Goal: Transaction & Acquisition: Purchase product/service

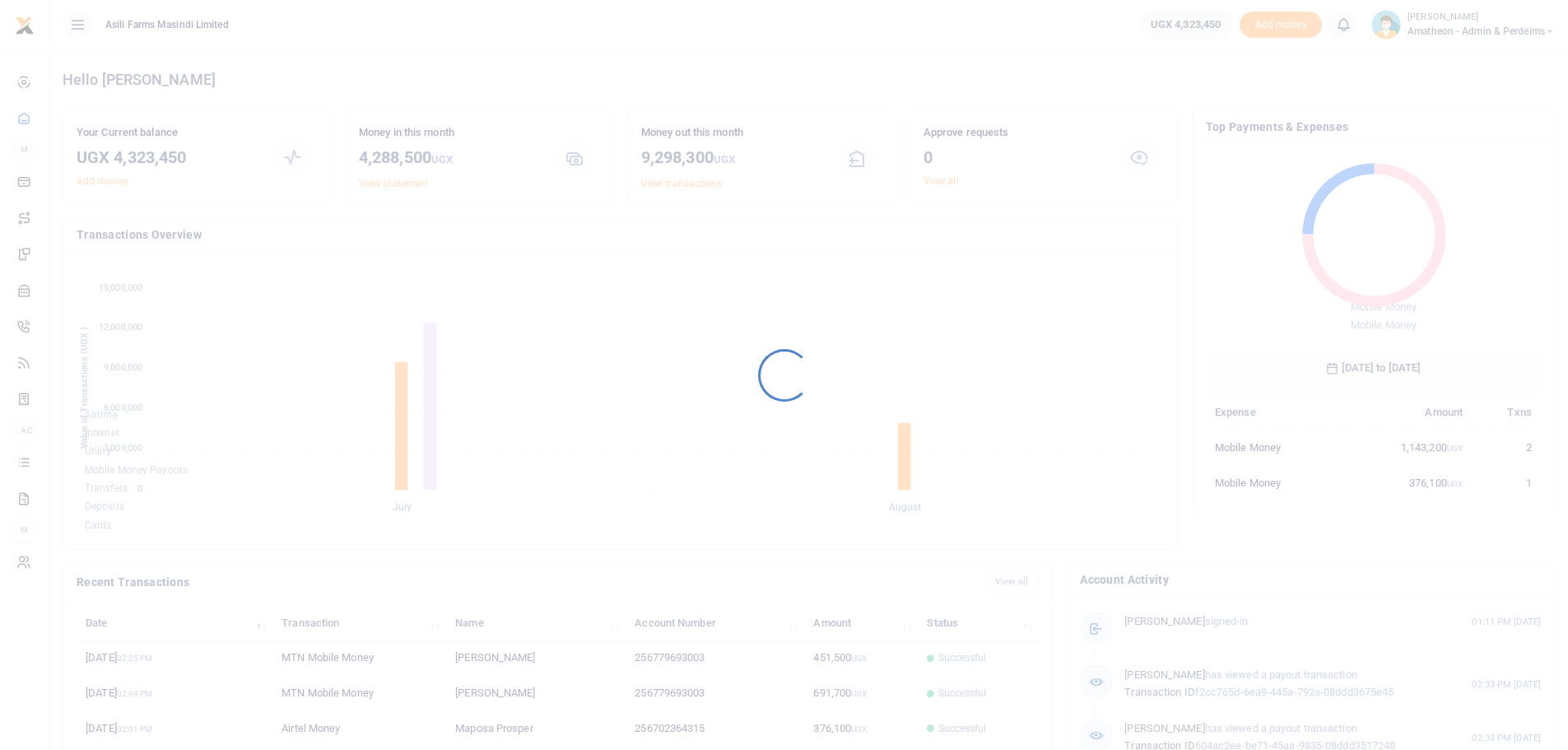
scroll to position [219, 324]
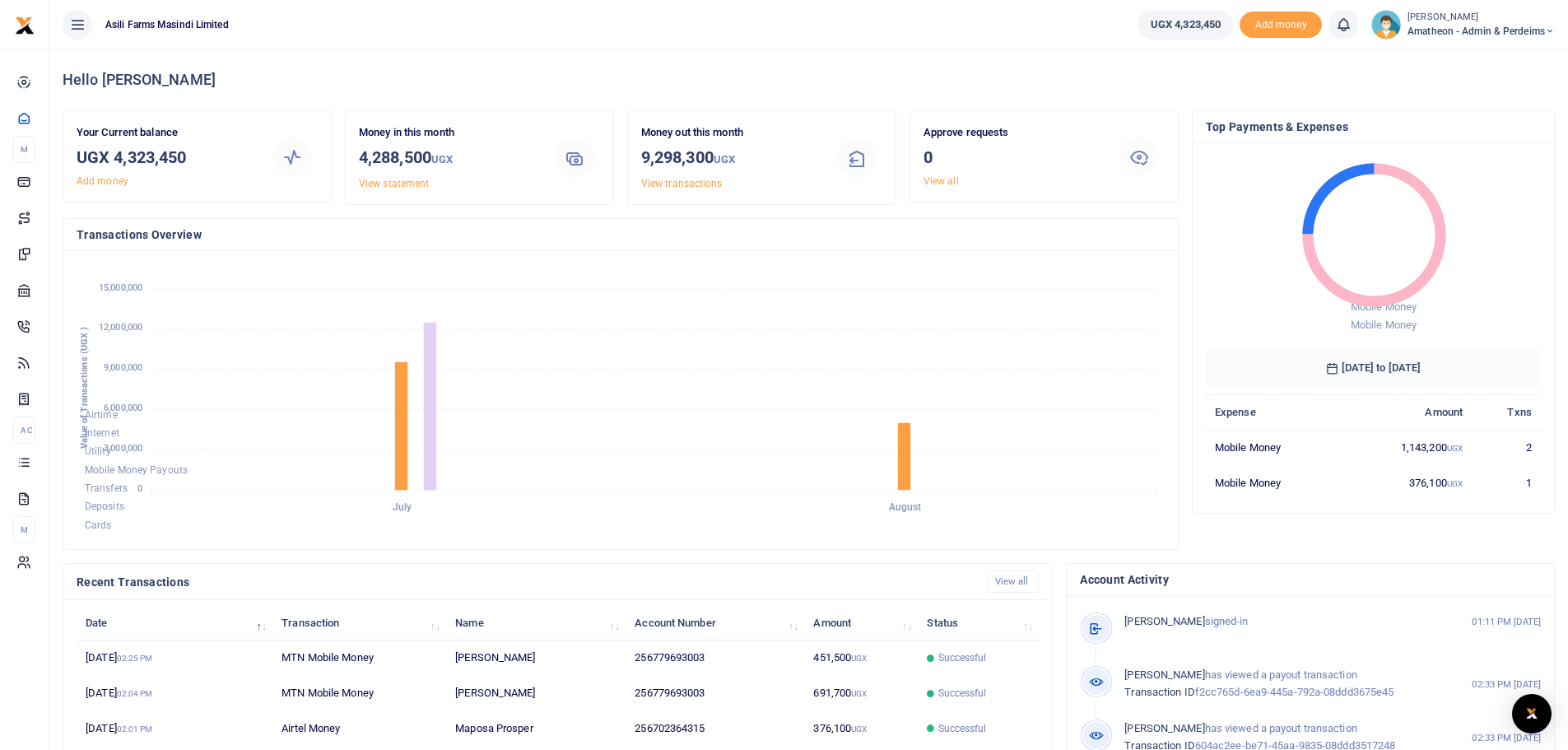
click at [73, 21] on icon at bounding box center [78, 25] width 17 height 18
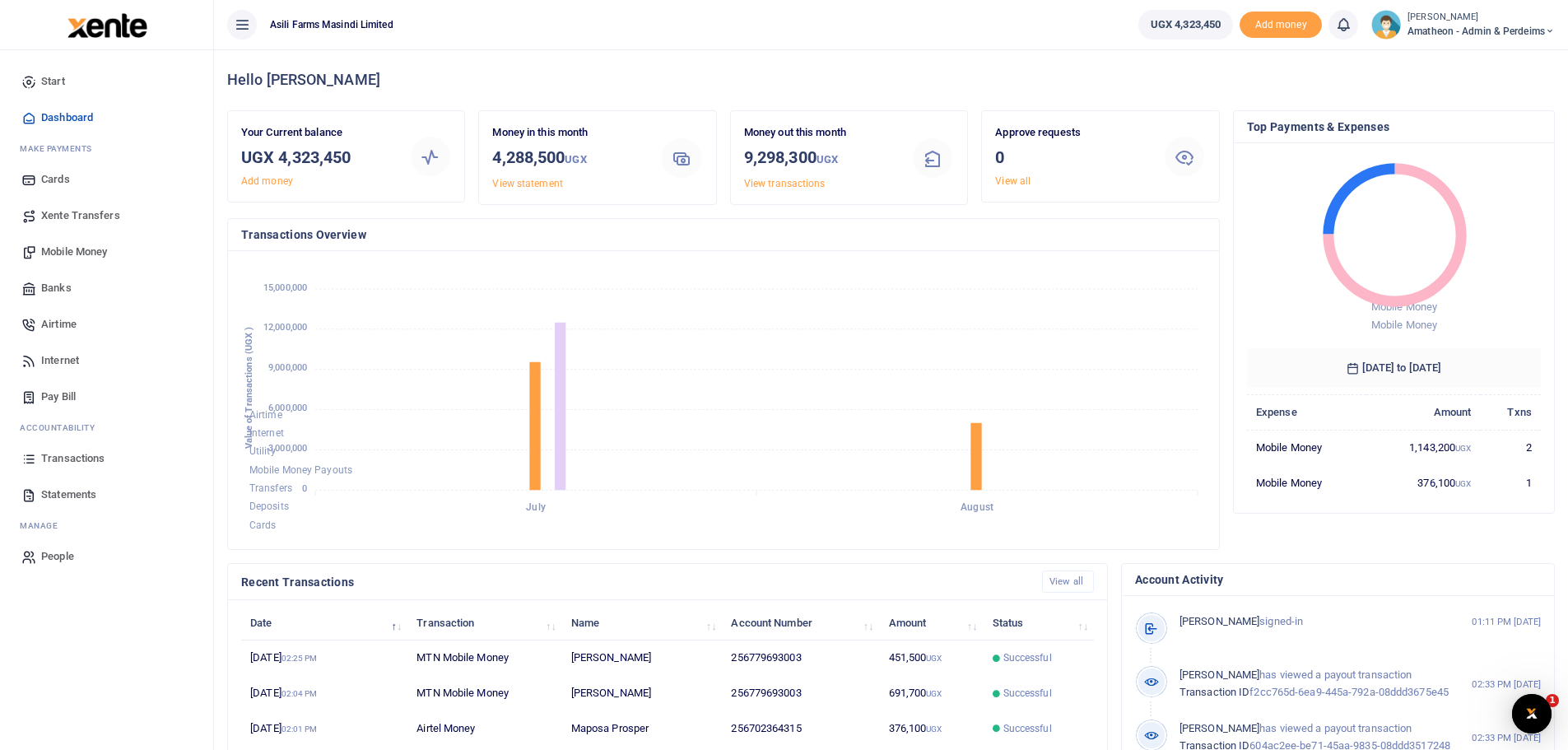
scroll to position [0, 0]
click at [64, 492] on span "Statements" at bounding box center [69, 495] width 55 height 17
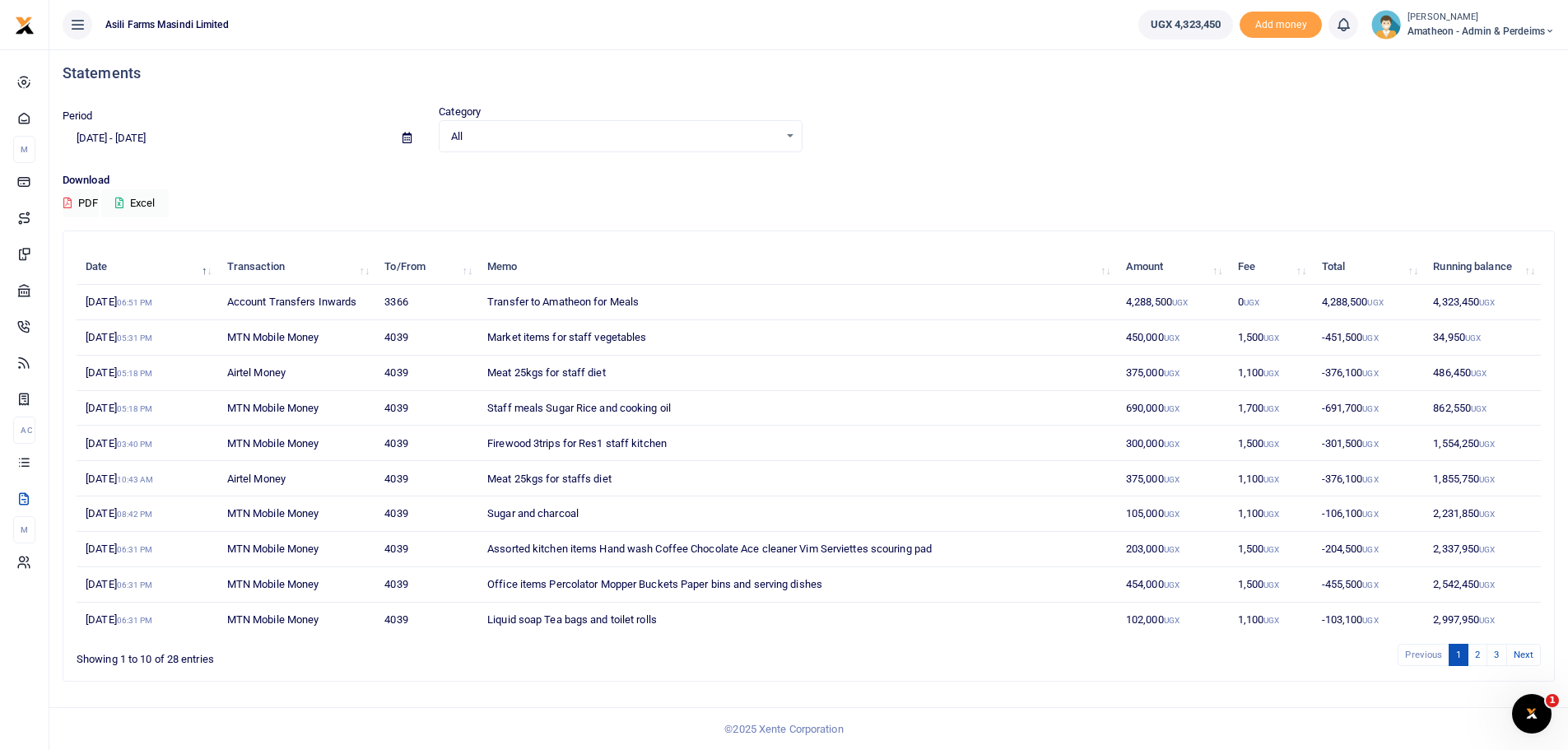
scroll to position [7, 0]
click at [1495, 654] on link "3" at bounding box center [1497, 654] width 20 height 22
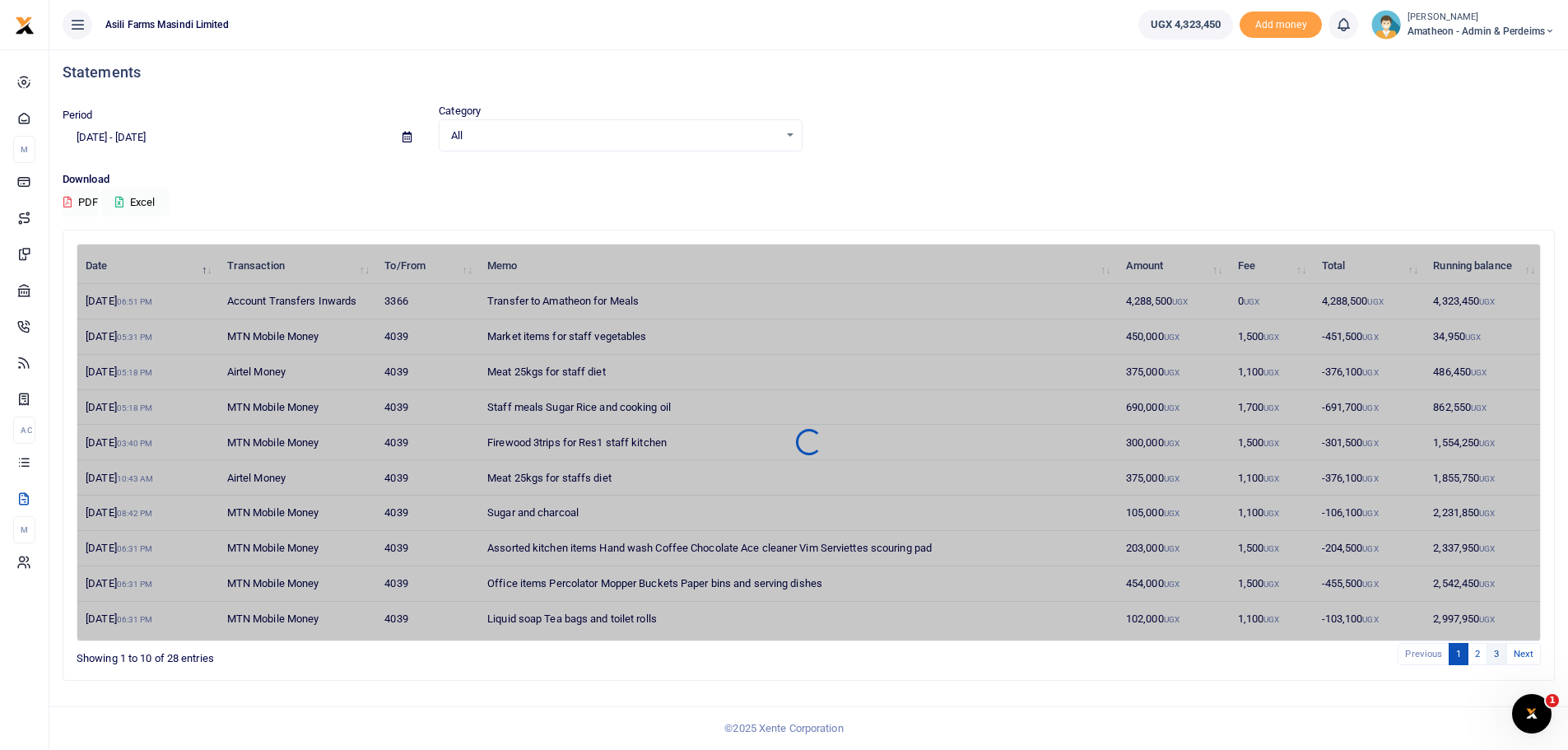
scroll to position [0, 0]
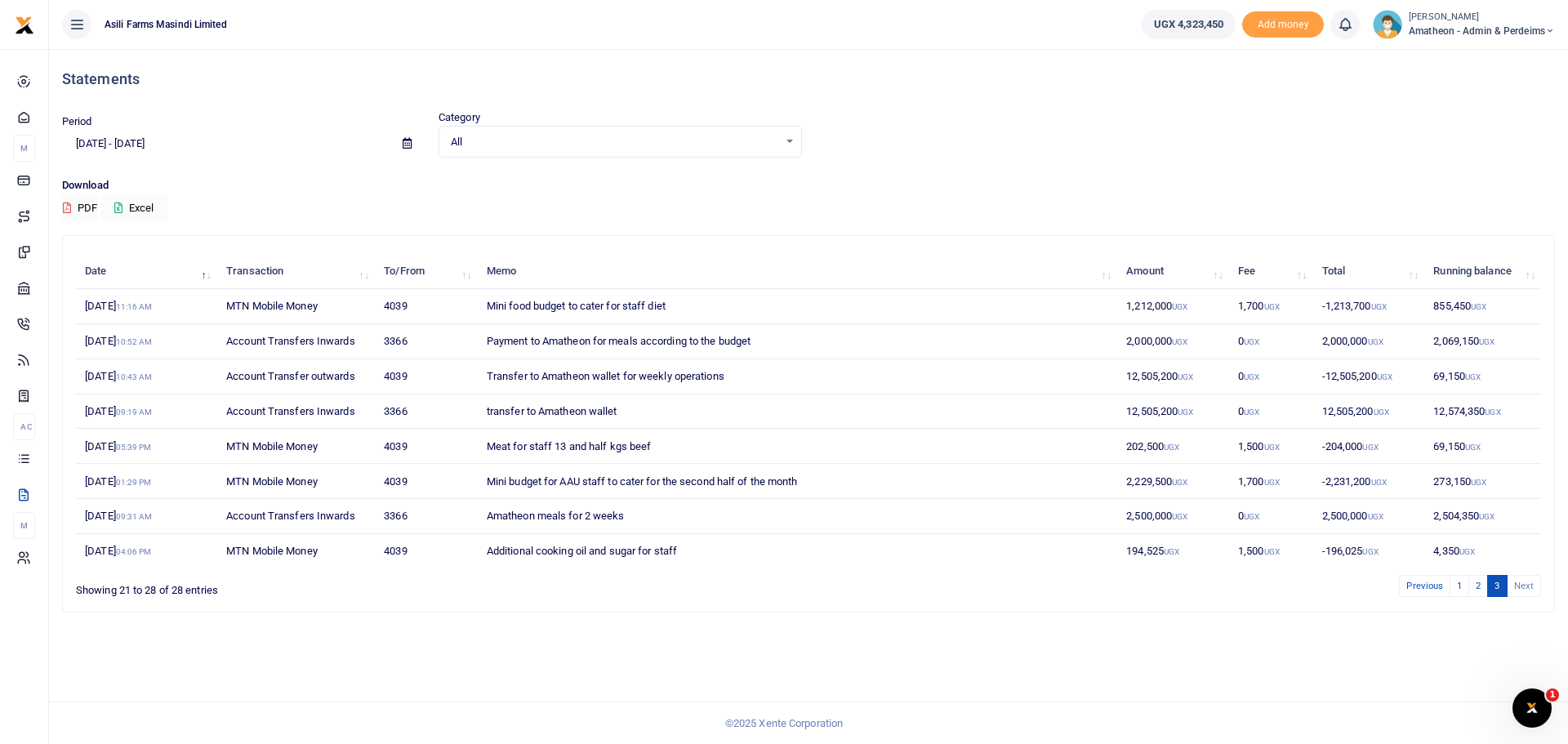
click at [409, 143] on icon at bounding box center [407, 143] width 9 height 11
click at [119, 300] on li "Last Month" at bounding box center [120, 303] width 115 height 25
type input "07/01/2025 - 07/31/2025"
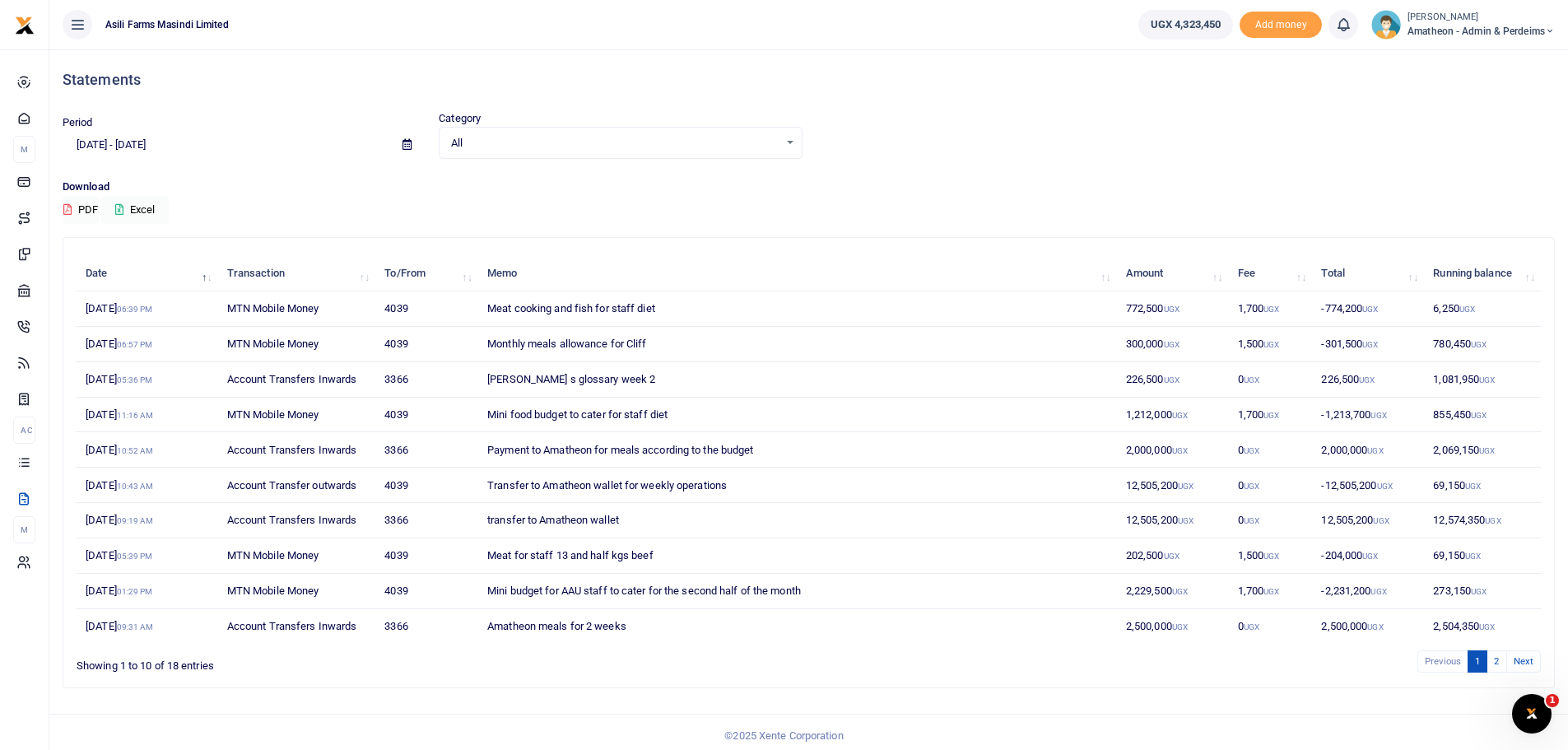
scroll to position [7, 0]
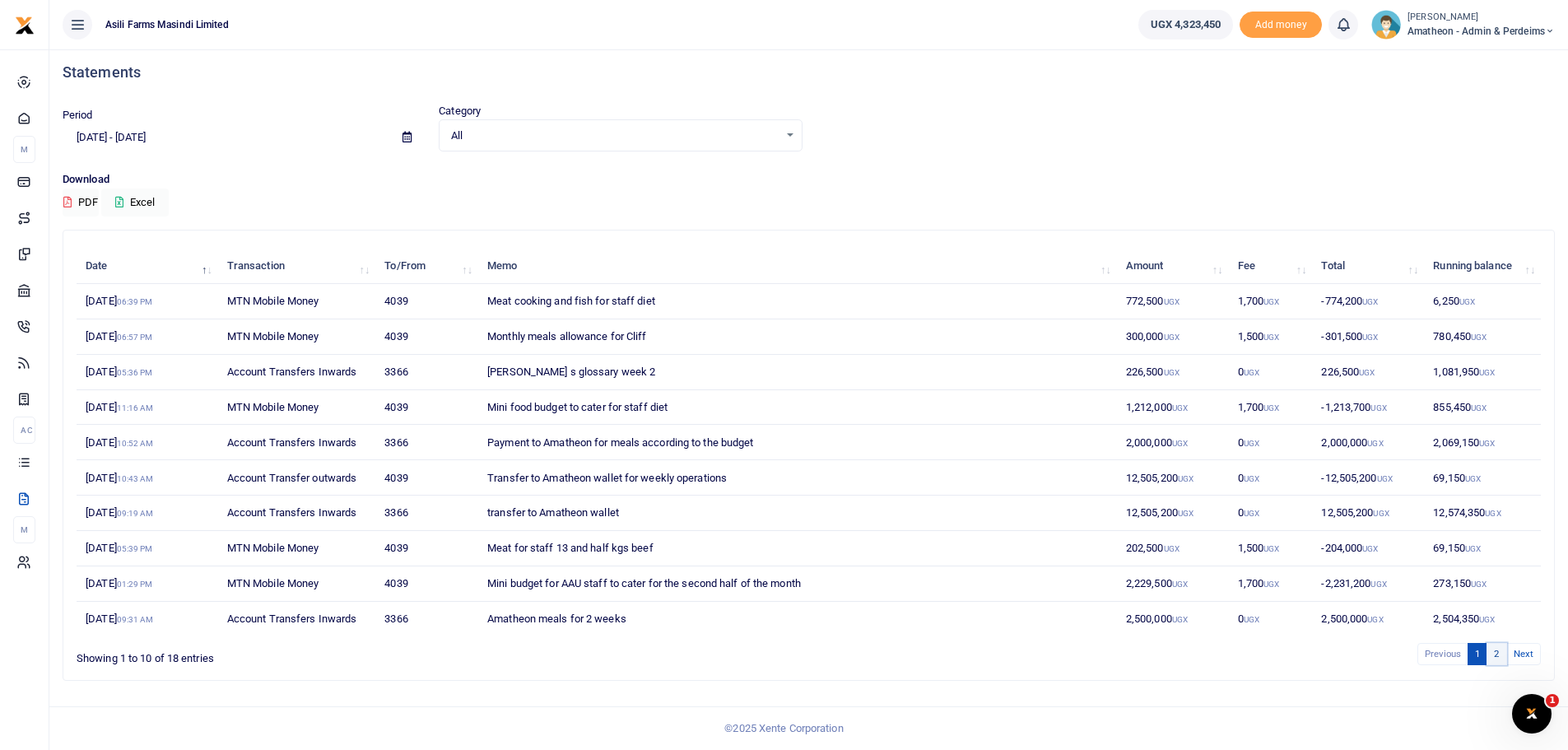
click at [1498, 657] on link "2" at bounding box center [1497, 654] width 20 height 22
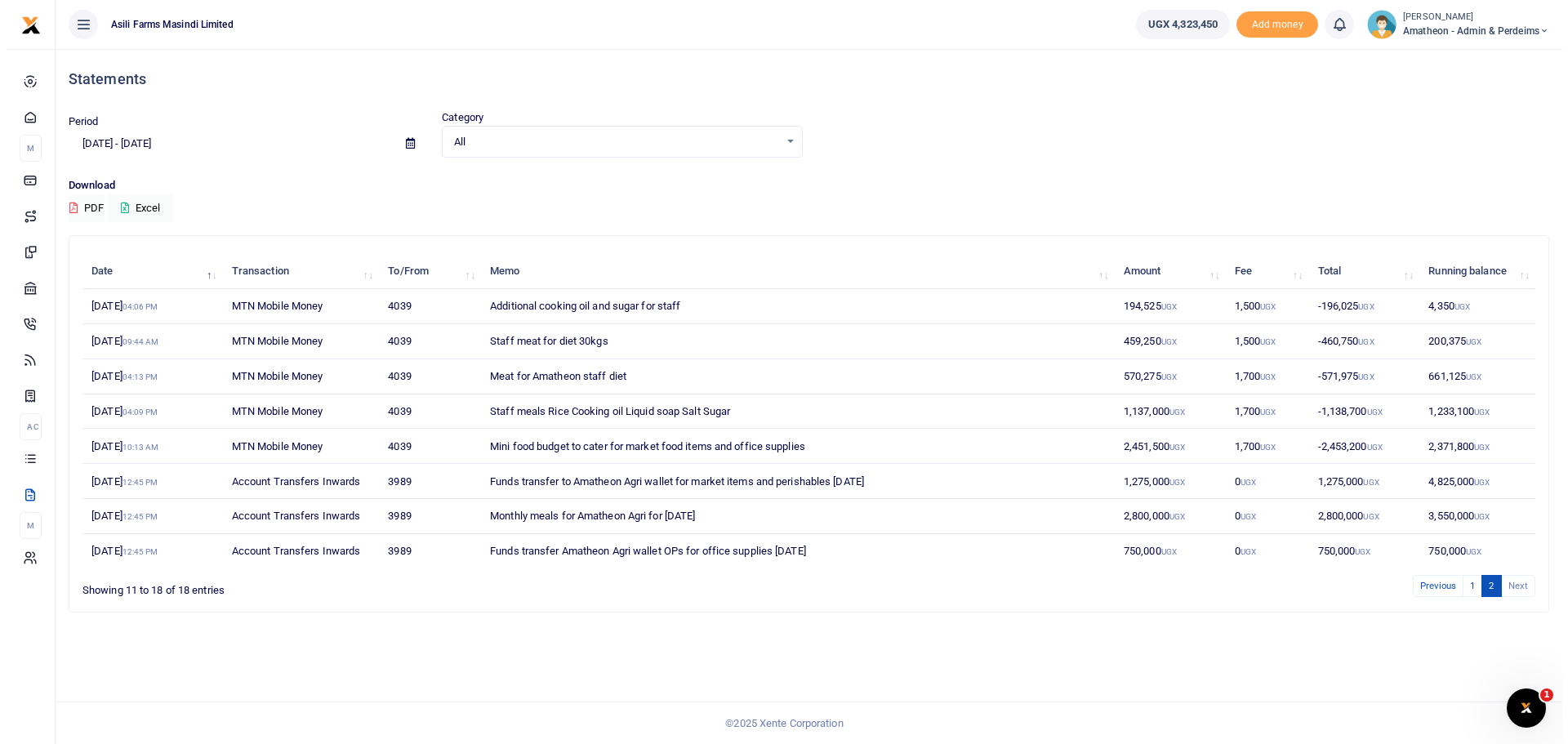
scroll to position [0, 0]
click at [1477, 587] on link "1" at bounding box center [1479, 586] width 20 height 22
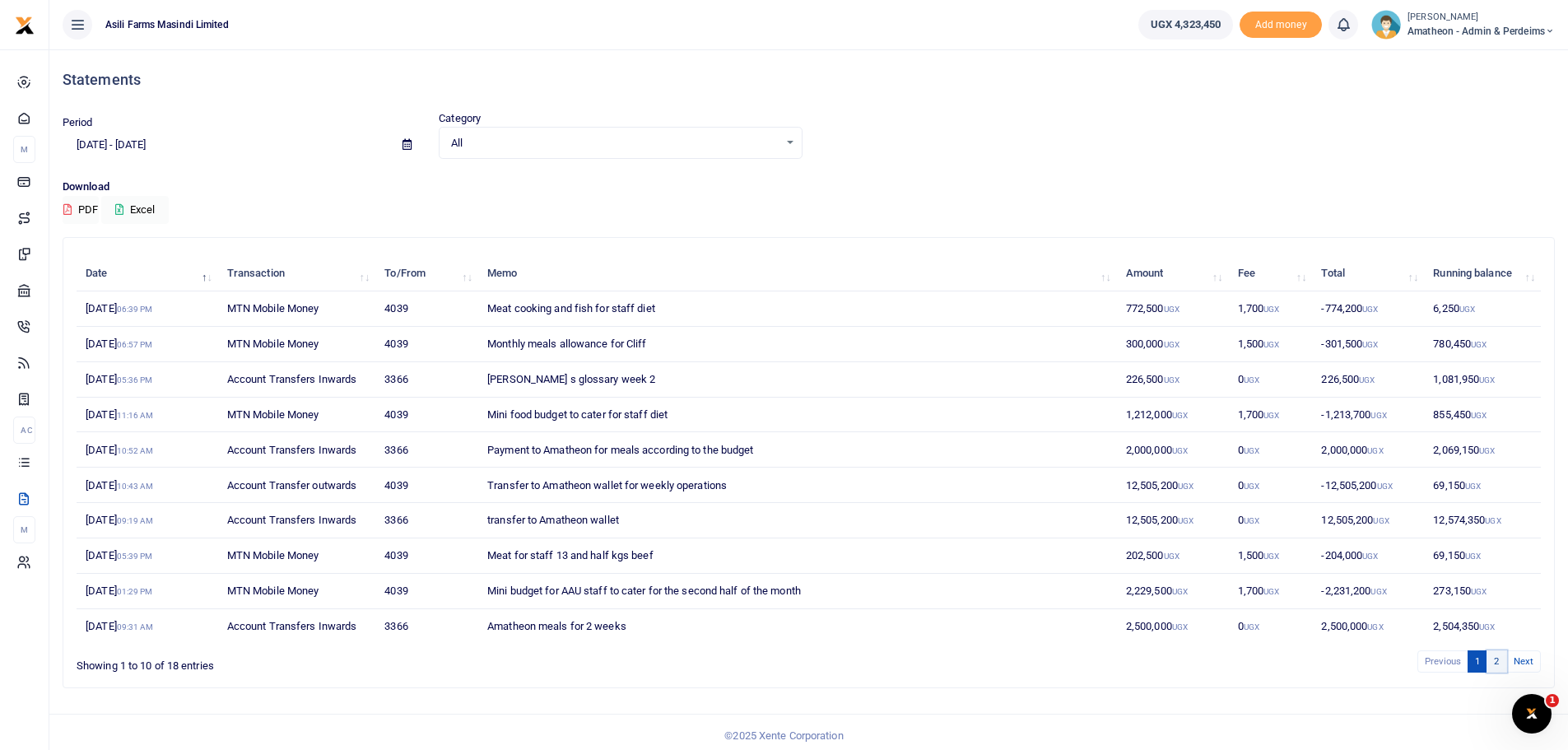
click at [1498, 661] on link "2" at bounding box center [1497, 662] width 20 height 22
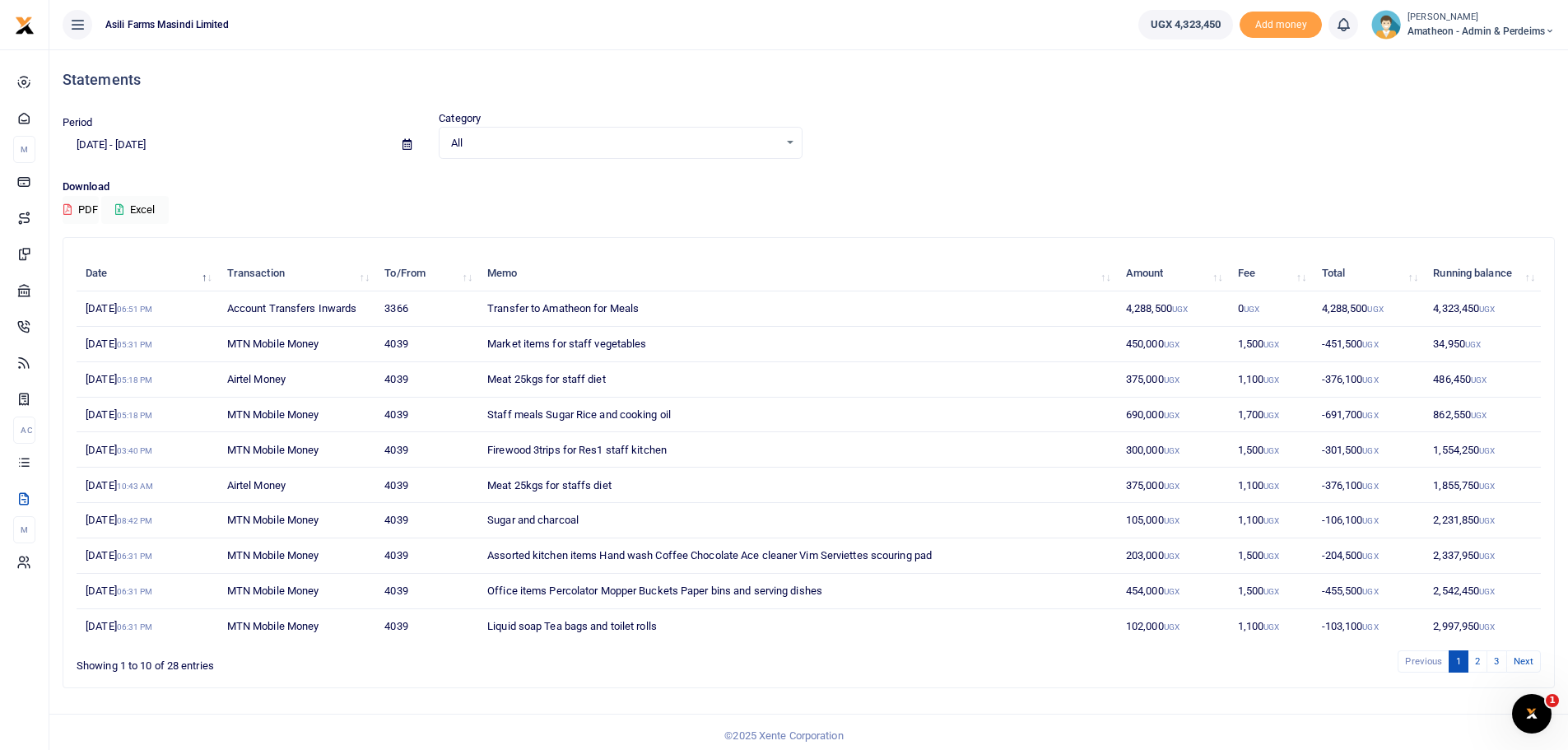
click at [403, 144] on icon at bounding box center [407, 144] width 9 height 11
click at [95, 326] on li "Last 6 Month" at bounding box center [121, 331] width 116 height 26
type input "02/15/2025 - 08/15/2025"
click at [1502, 665] on link "4" at bounding box center [1497, 662] width 20 height 22
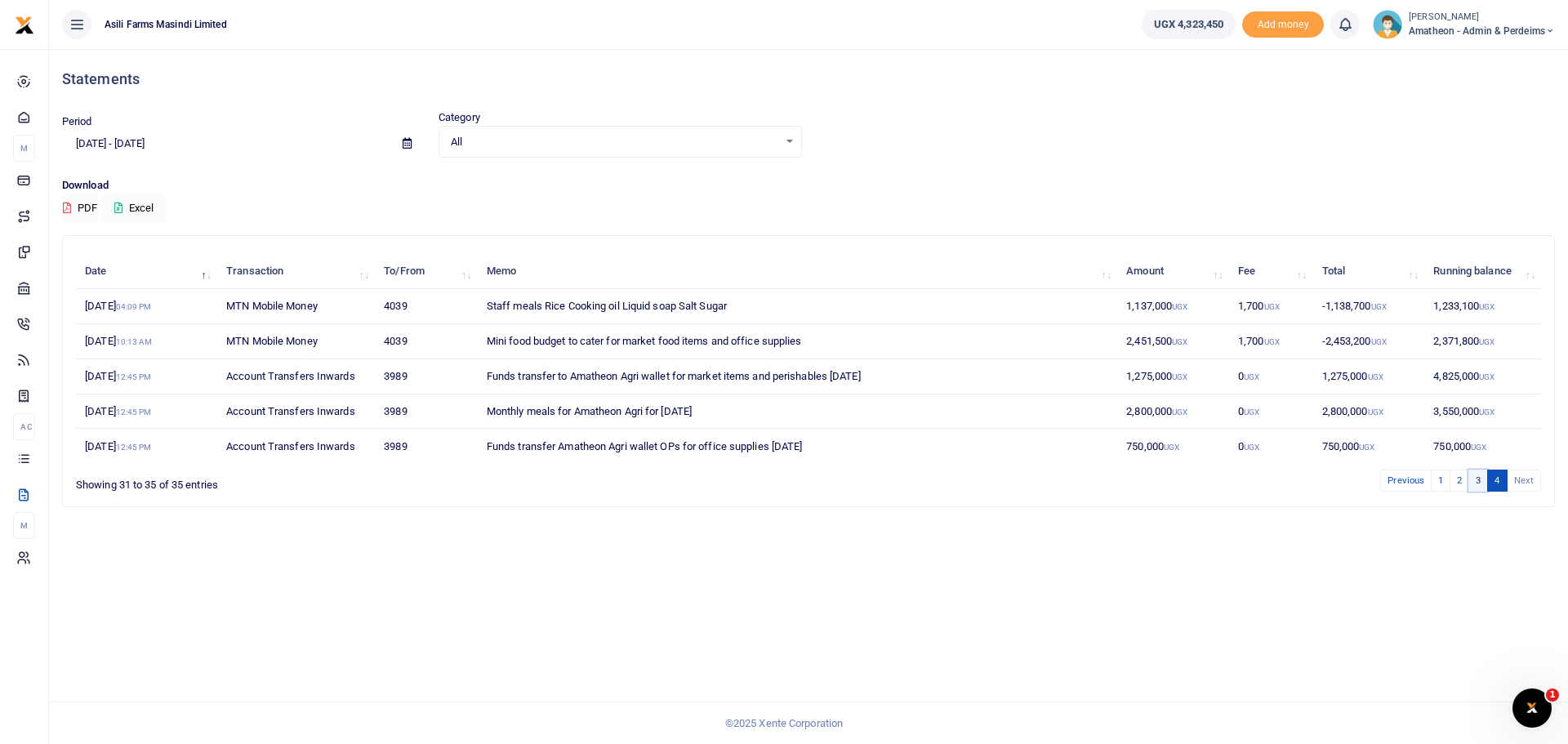
click at [1477, 483] on link "3" at bounding box center [1479, 480] width 20 height 22
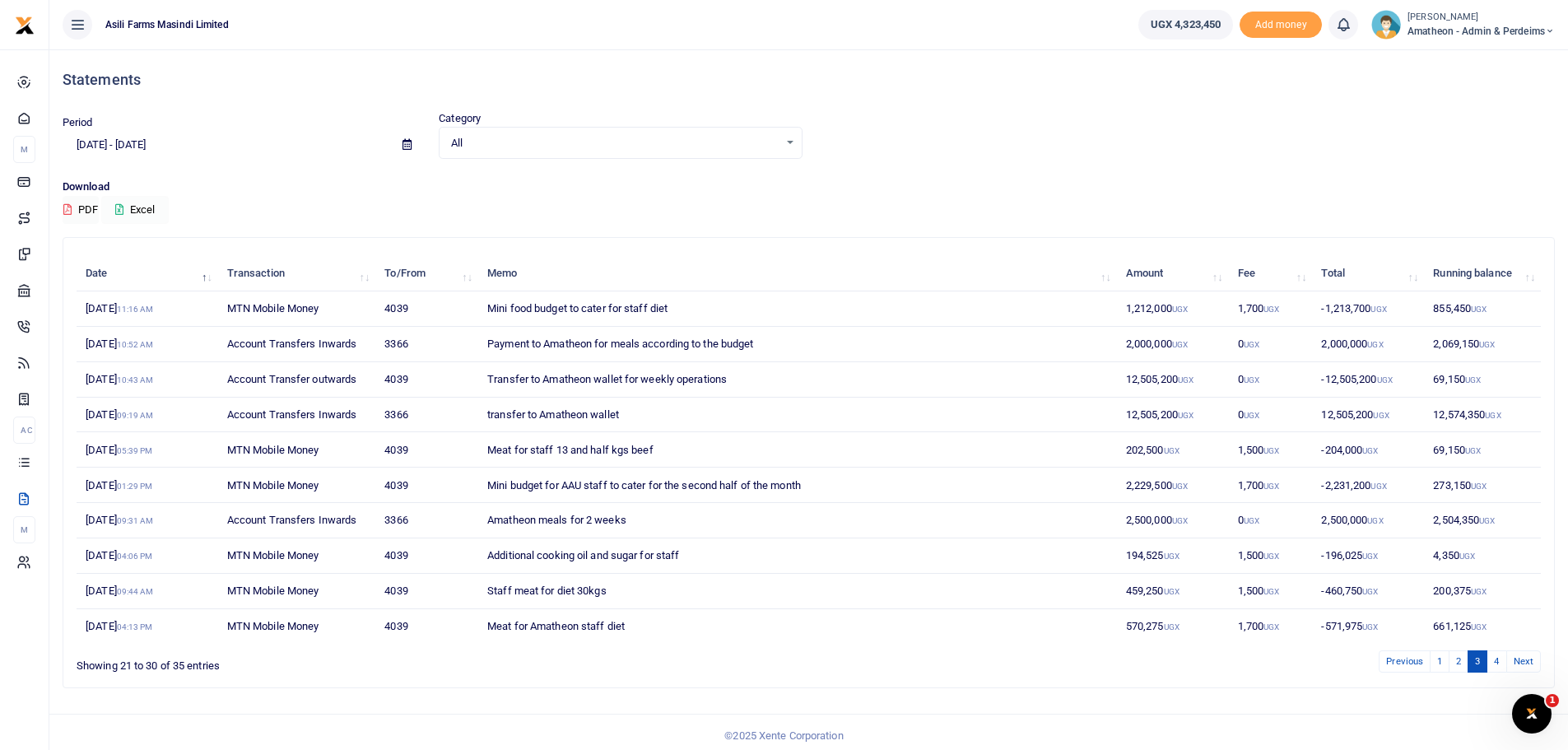
click at [140, 211] on button "Excel" at bounding box center [135, 210] width 68 height 28
click at [1397, 33] on div "Your report has been sent to your email" at bounding box center [1438, 31] width 230 height 16
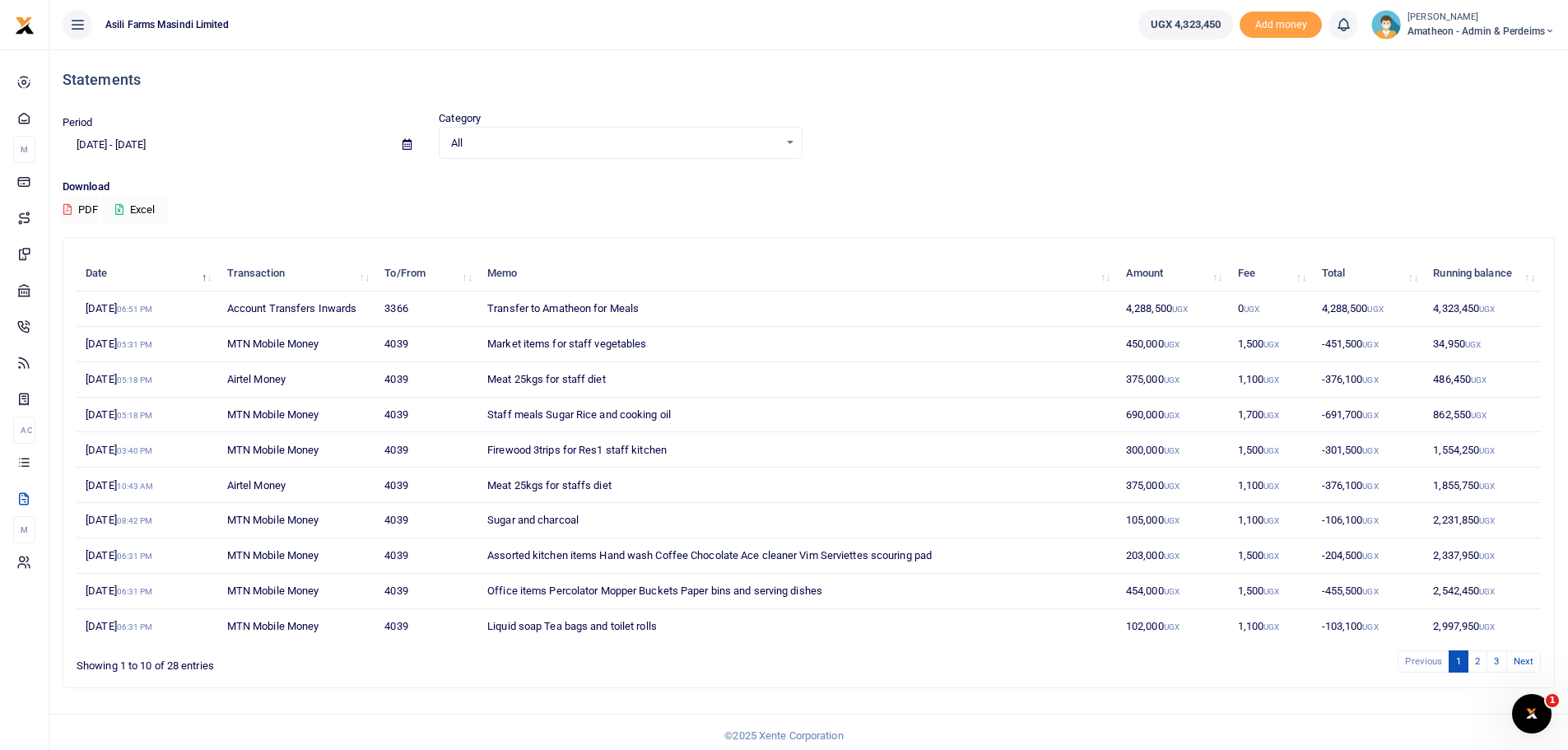
click at [73, 19] on icon at bounding box center [78, 25] width 17 height 18
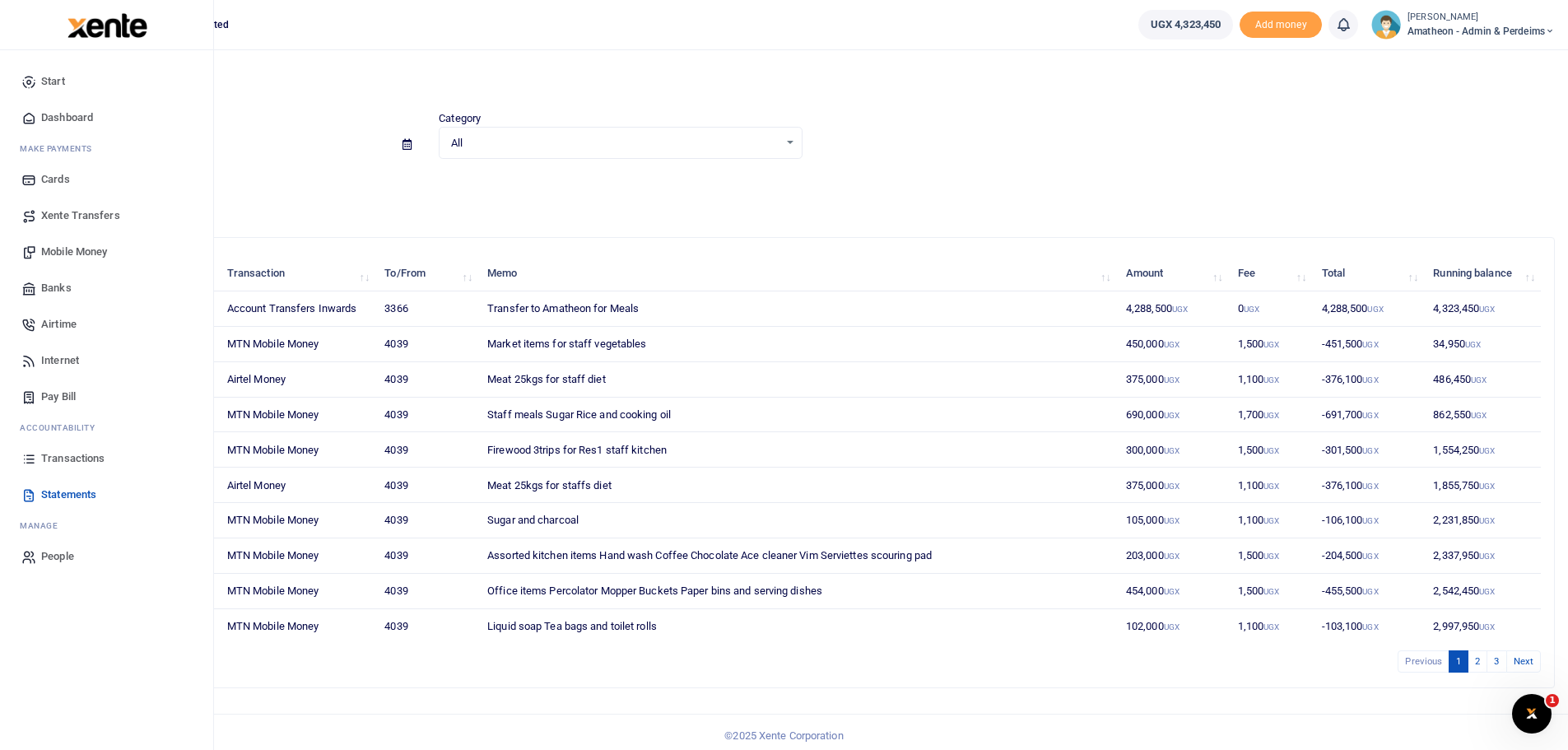
click at [54, 120] on span "Dashboard" at bounding box center [67, 118] width 52 height 17
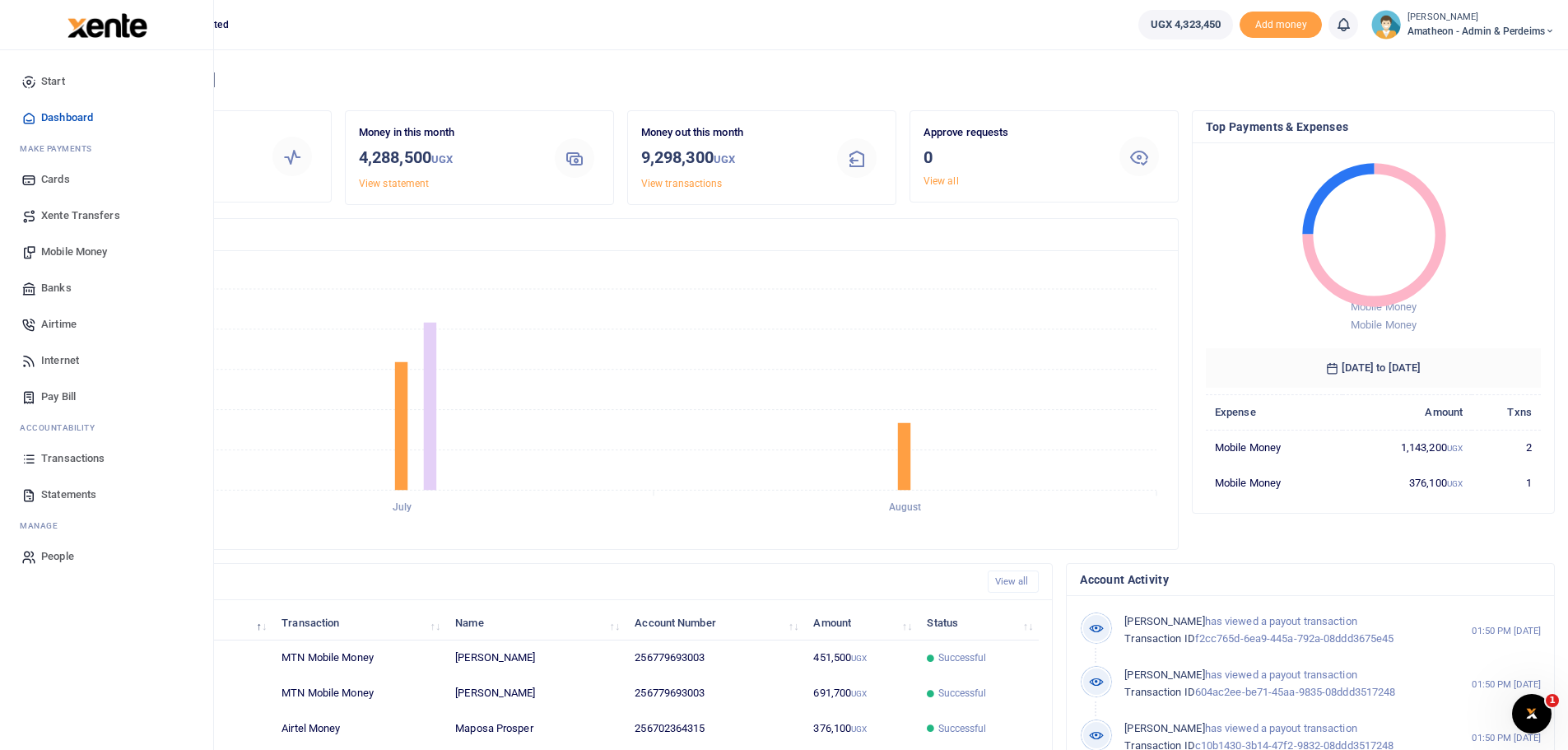
click at [68, 252] on span "Mobile Money" at bounding box center [74, 252] width 66 height 17
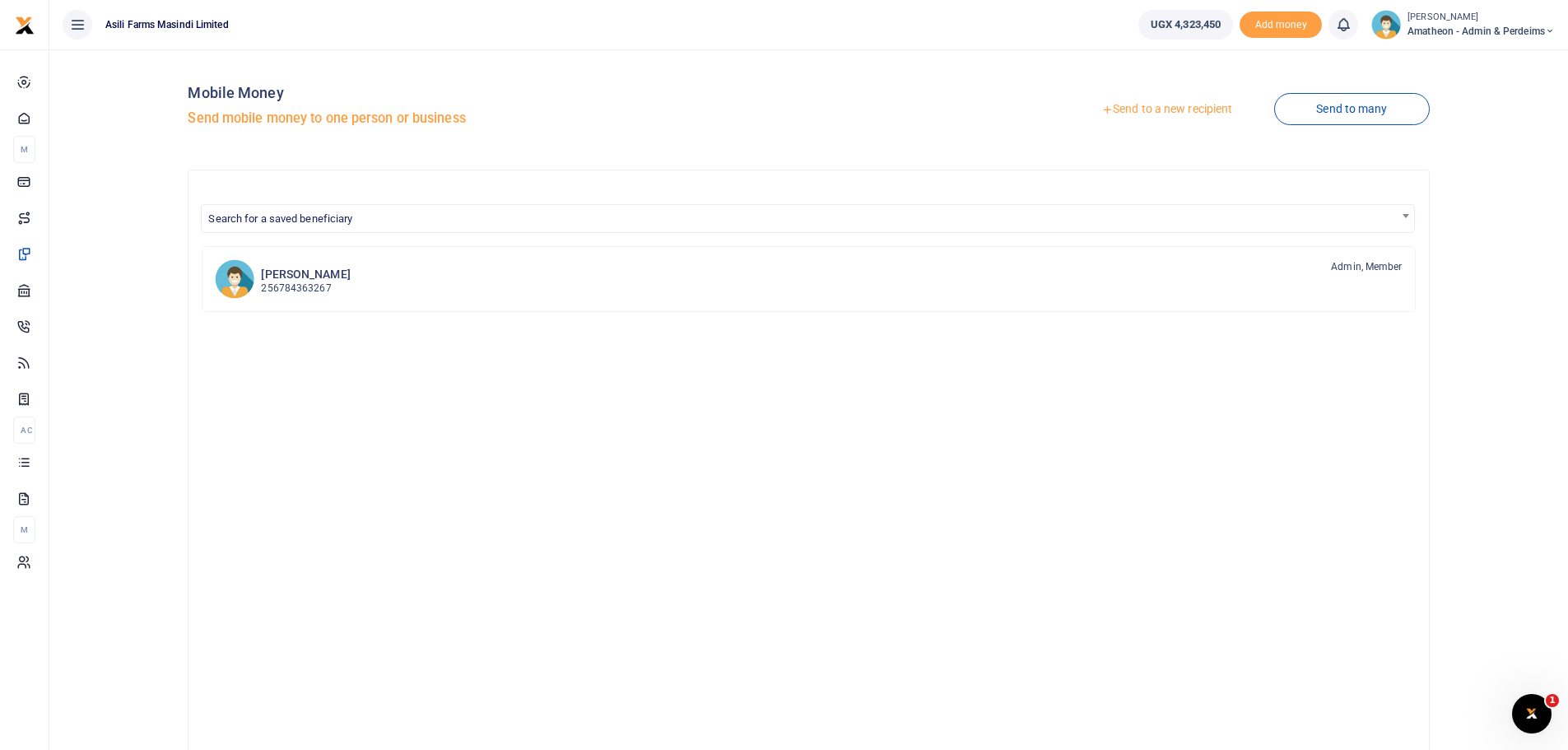
click at [1141, 111] on link "Send to a new recipient" at bounding box center [1167, 110] width 215 height 30
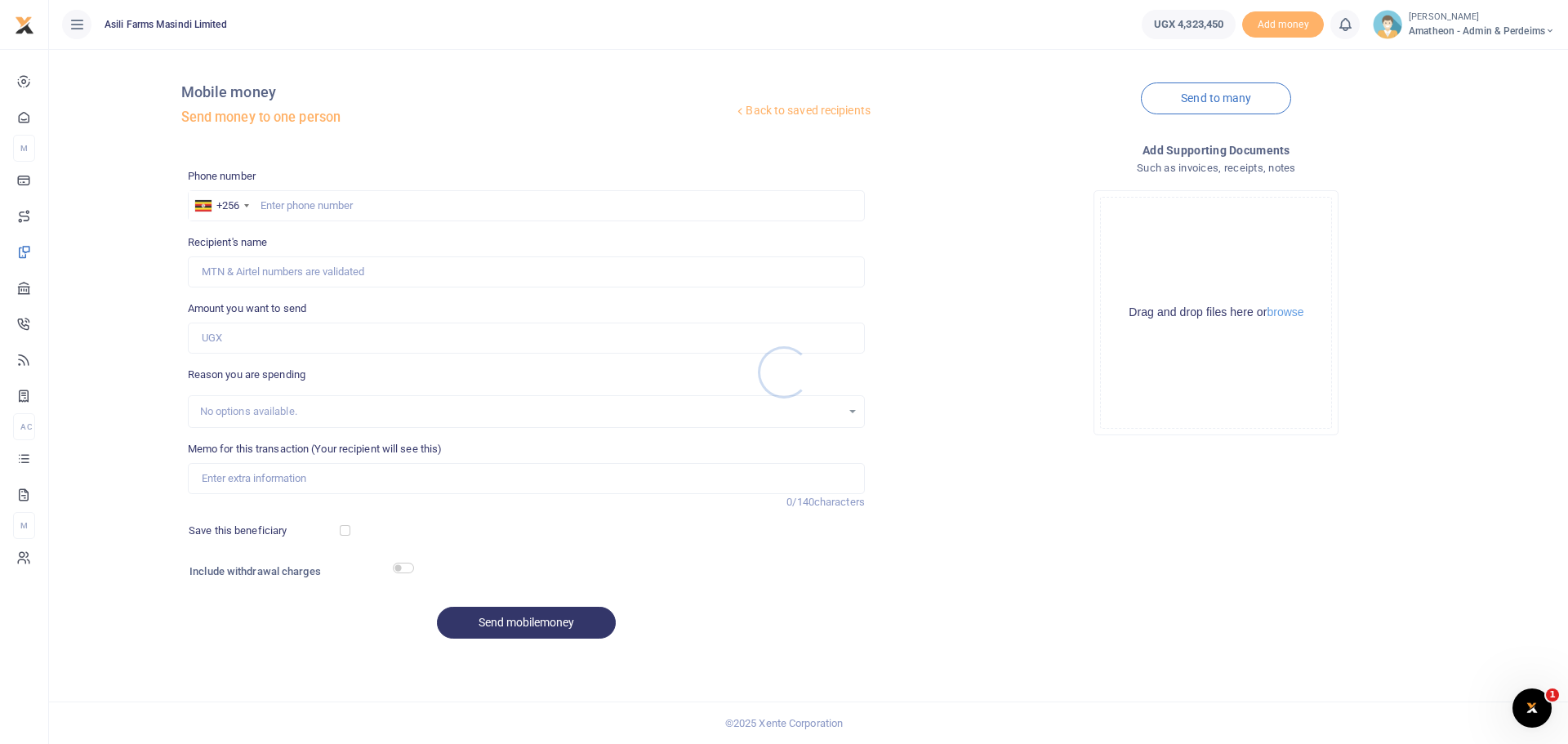
click at [416, 203] on div at bounding box center [784, 372] width 1568 height 744
click at [1291, 311] on button "browse" at bounding box center [1285, 312] width 37 height 12
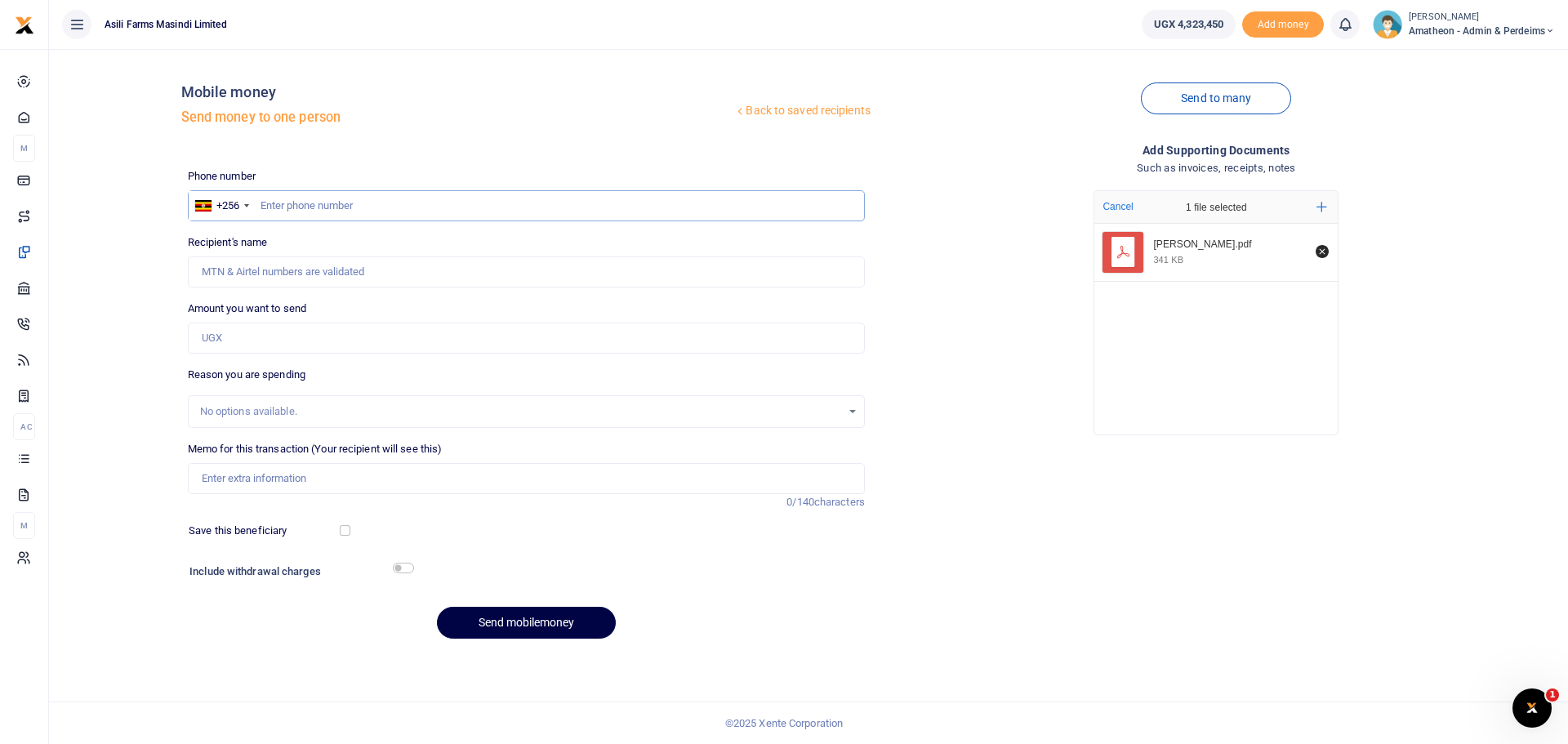
click at [326, 205] on input "text" at bounding box center [526, 206] width 678 height 31
type input "702364315"
click at [270, 338] on input "Amount you want to send" at bounding box center [526, 338] width 678 height 31
type input "375,000"
type input "Maposa Prosper"
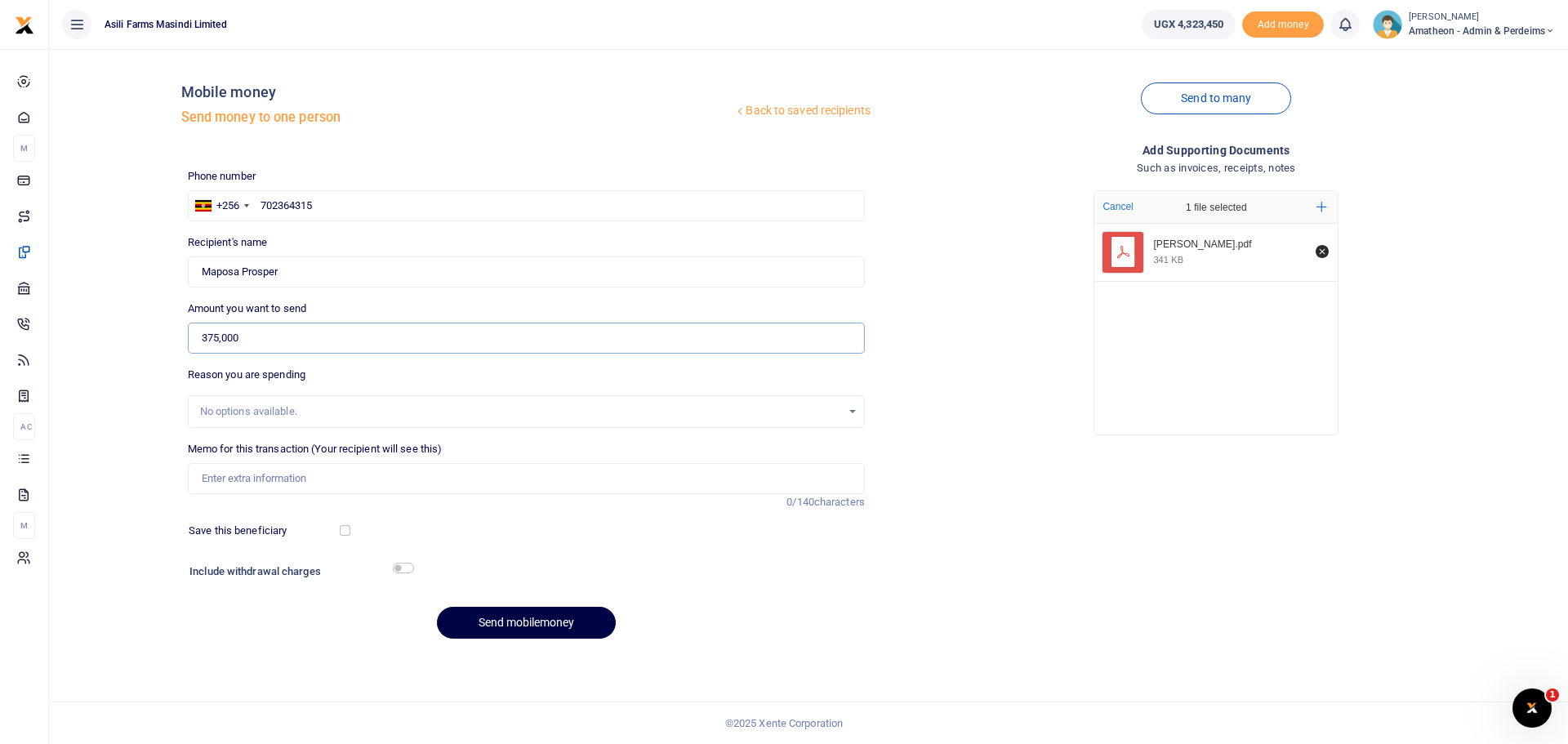
type input "375,000"
click at [242, 479] on input "Memo for this transaction (Your recipient will see this)" at bounding box center [526, 479] width 678 height 31
type input "Meat 25kgs for AAU staff diet"
click at [540, 625] on button "Send mobilemoney" at bounding box center [526, 623] width 179 height 32
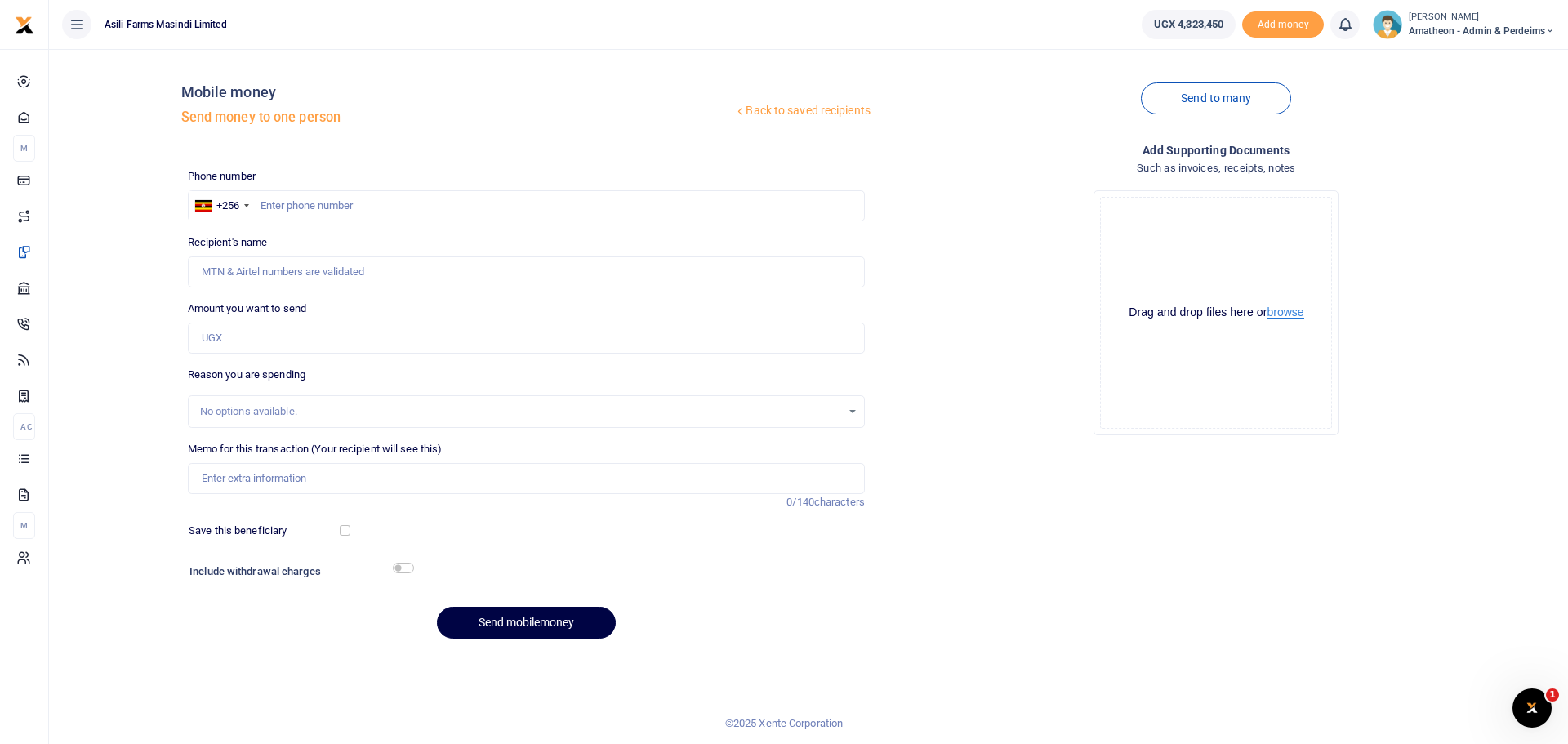
click at [1283, 315] on button "browse" at bounding box center [1285, 312] width 37 height 12
click at [335, 211] on input "text" at bounding box center [526, 206] width 678 height 31
type input "760446768"
type input "[PERSON_NAME]"
type input "760446768"
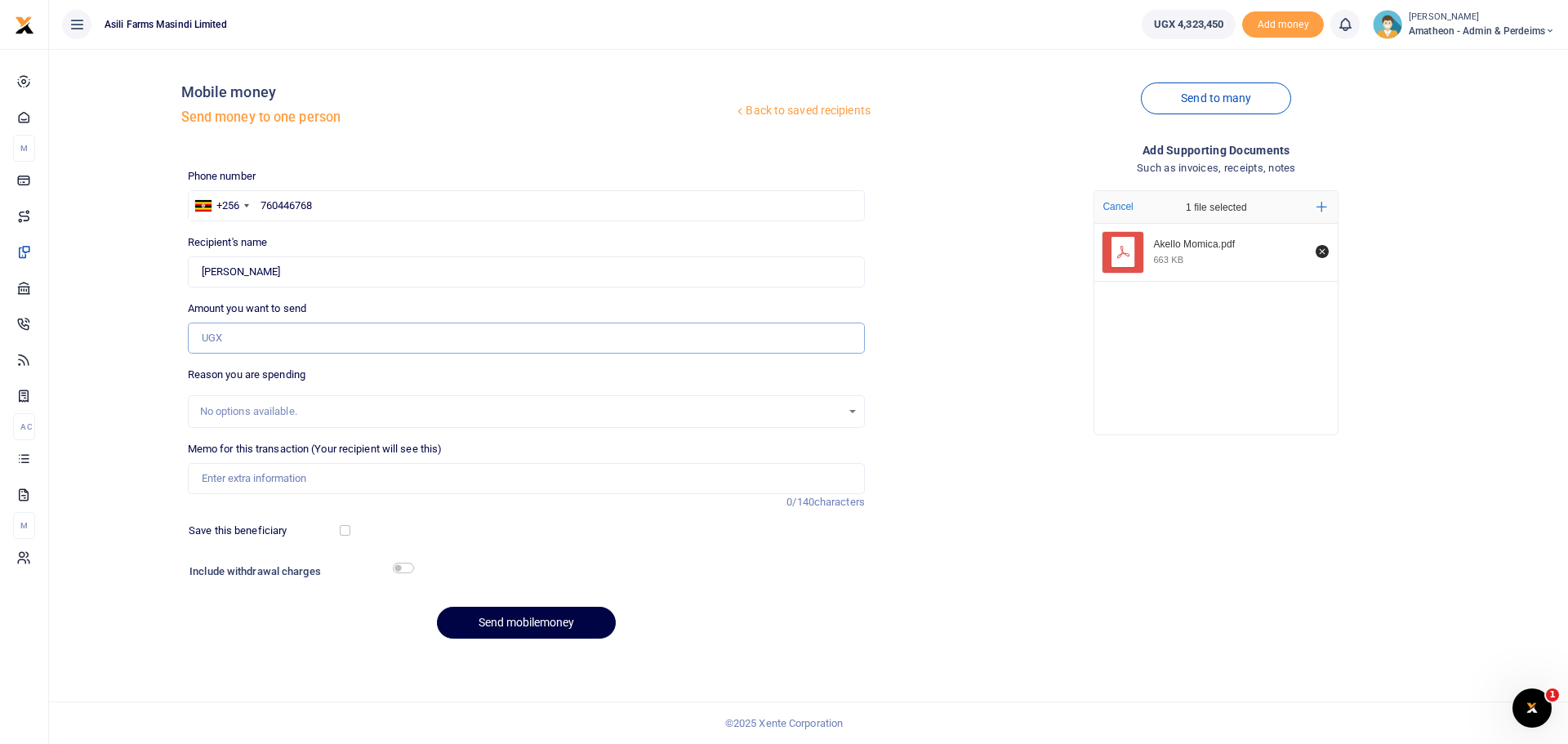
click at [261, 344] on input "Amount you want to send" at bounding box center [526, 338] width 678 height 31
type input "688,500"
click at [276, 479] on input "Memo for this transaction (Your recipient will see this)" at bounding box center [526, 479] width 678 height 31
type input "Assorted market items for AAU staff meals"
click at [550, 622] on button "Send mobilemoney" at bounding box center [526, 623] width 179 height 32
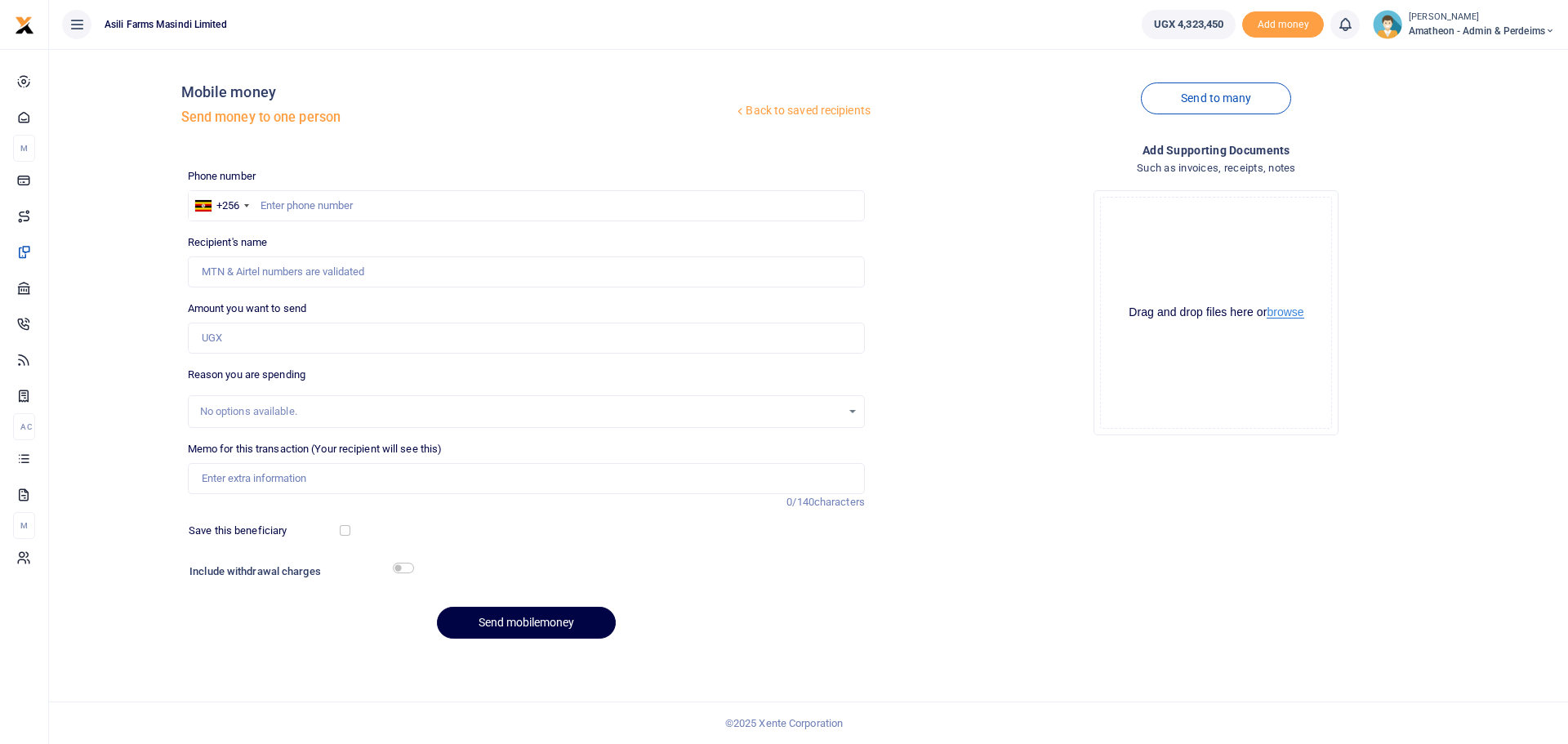
click at [1282, 317] on button "browse" at bounding box center [1285, 312] width 37 height 12
click at [401, 209] on input "text" at bounding box center [526, 206] width 678 height 31
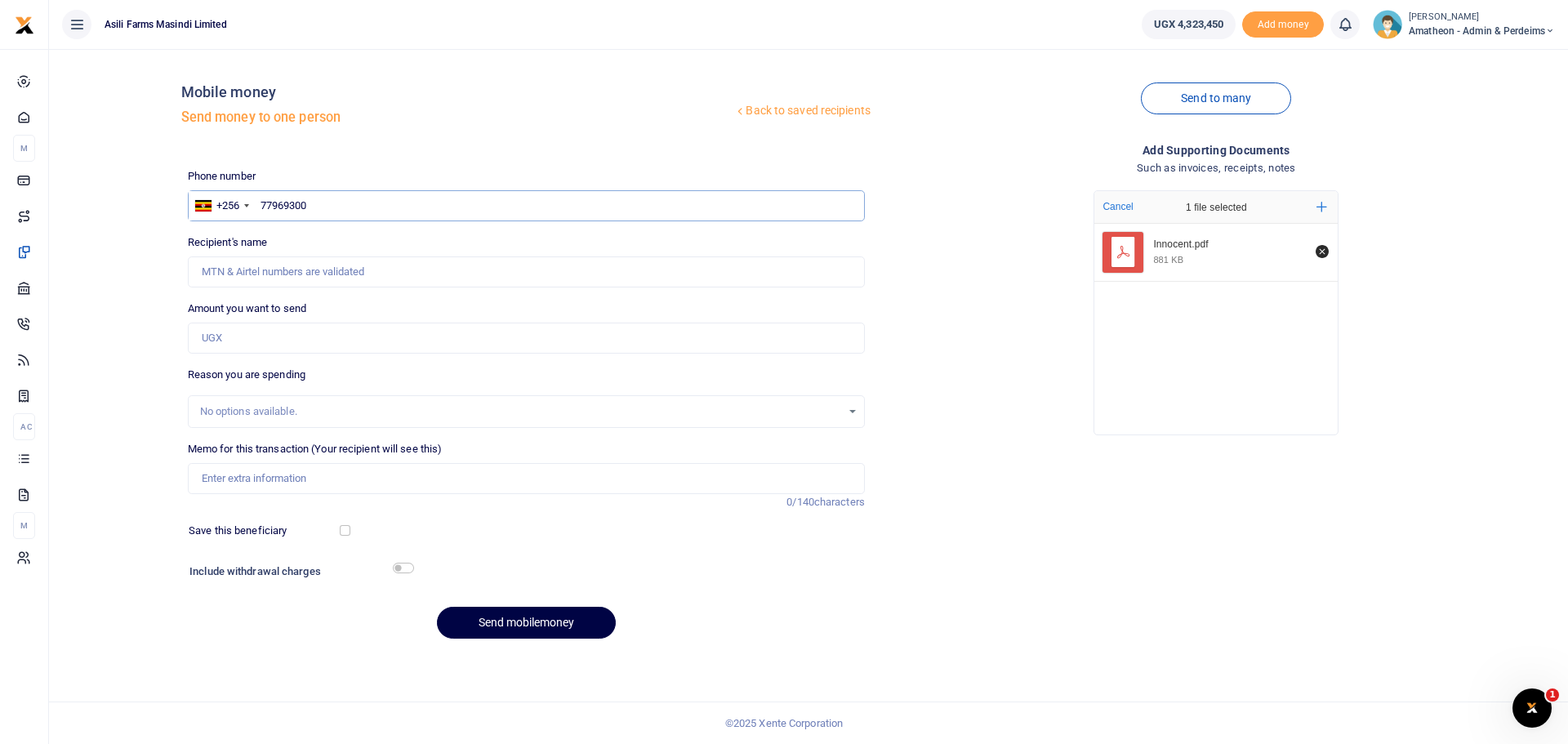
type input "779693003"
type input "Innocent Odongkara"
type input "779693003"
click at [231, 337] on input "Amount you want to send" at bounding box center [526, 338] width 678 height 31
type input "849,000"
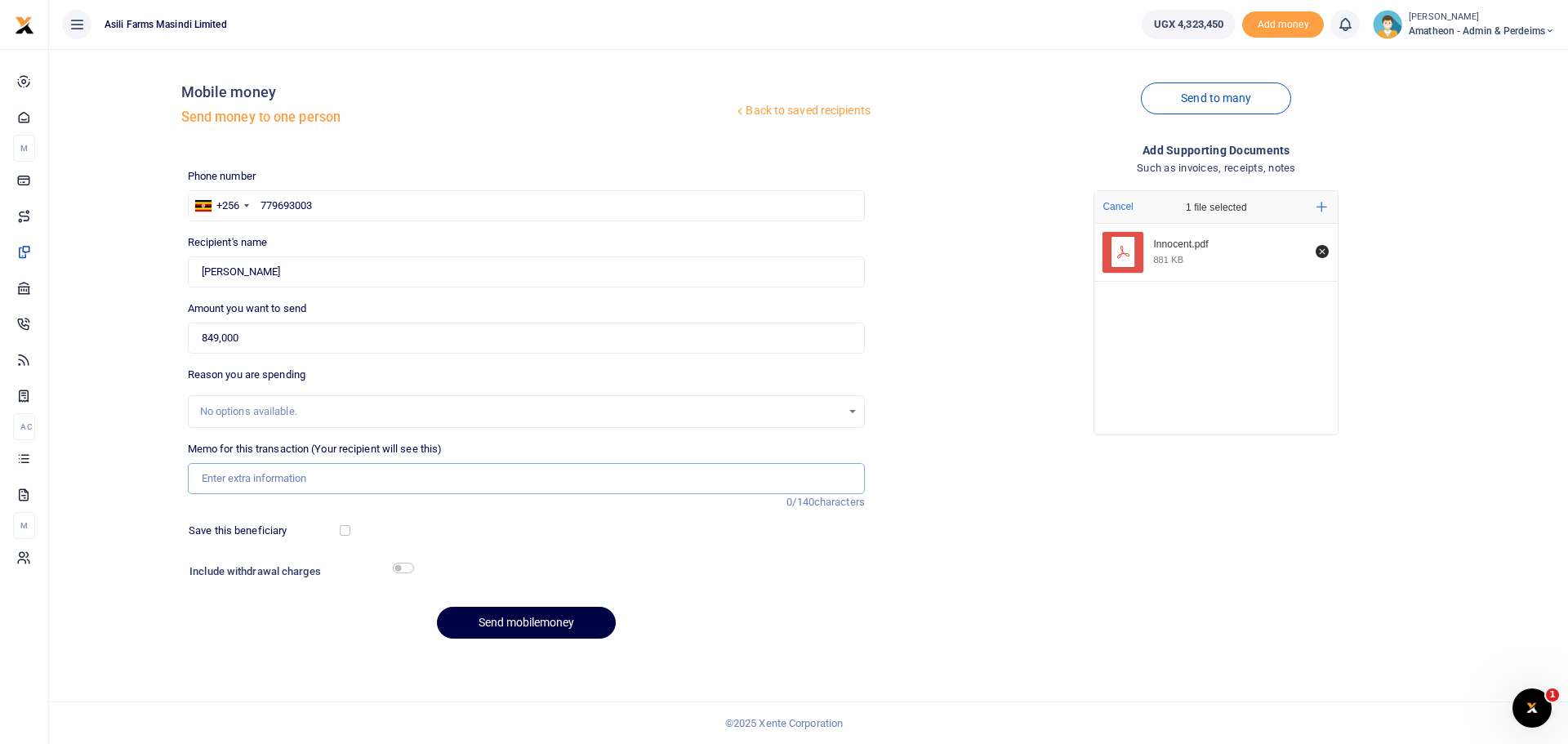
click at [224, 485] on input "Memo for this transaction (Your recipient will see this)" at bounding box center [526, 479] width 678 height 31
click at [233, 477] on input "Sugar Rice Cooking oil Soap and a carton of salt" at bounding box center [526, 479] width 678 height 31
click at [283, 479] on input "Sugar 50kgs Rice Cooking oil Soap and a carton of salt" at bounding box center [526, 479] width 678 height 31
click at [371, 477] on input "Sugar 50kgs Rice 75kgs Cooking oil Soap and a carton of salt" at bounding box center [526, 479] width 678 height 31
click at [427, 478] on input "Sugar 50kgs Rice 75kgs Cooking oil 40Ltrs Soap and a carton of salt" at bounding box center [526, 479] width 678 height 31
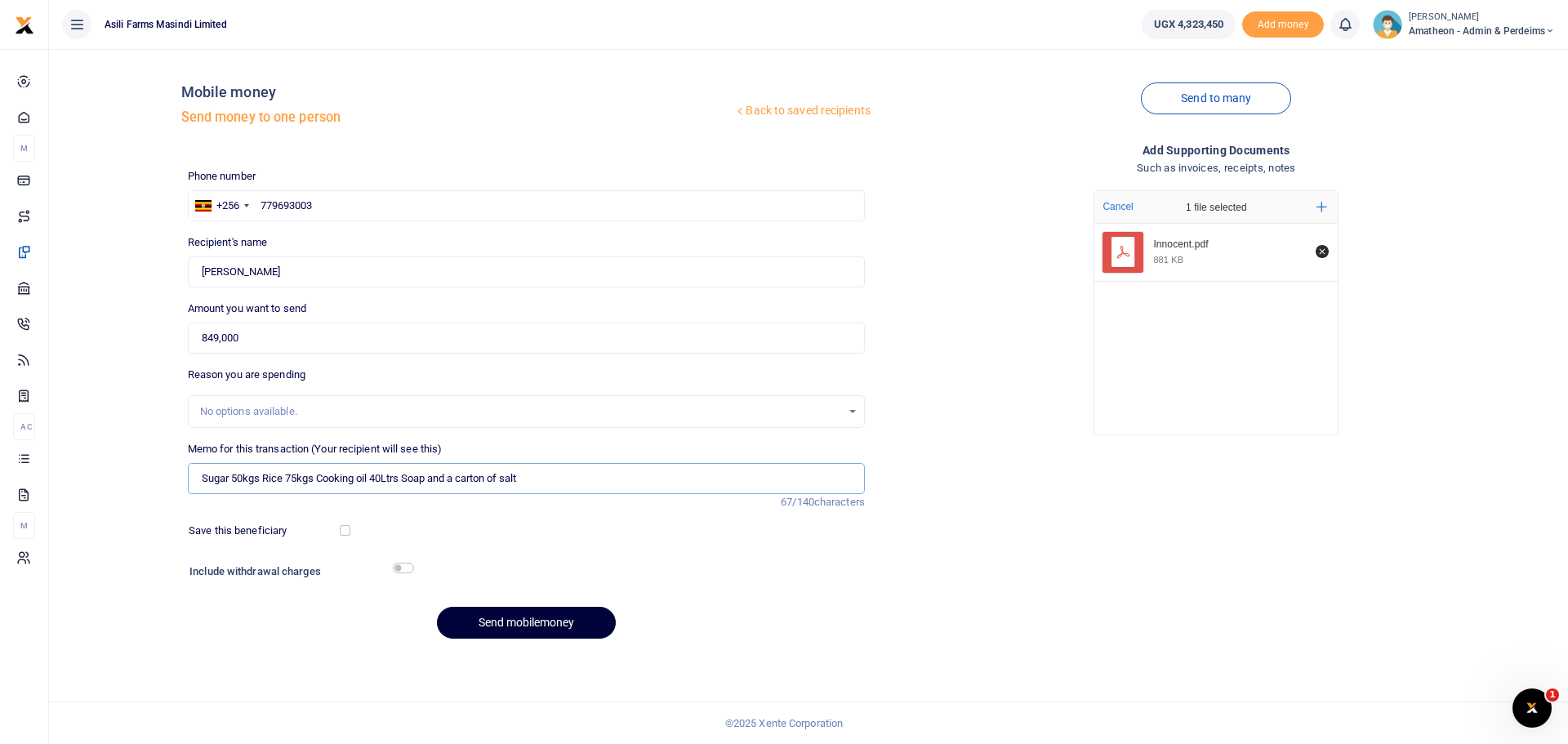
type input "Sugar 50kgs Rice 75kgs Cooking oil 40Ltrs Soap and a carton of salt"
click at [512, 617] on button "Send mobilemoney" at bounding box center [526, 623] width 179 height 32
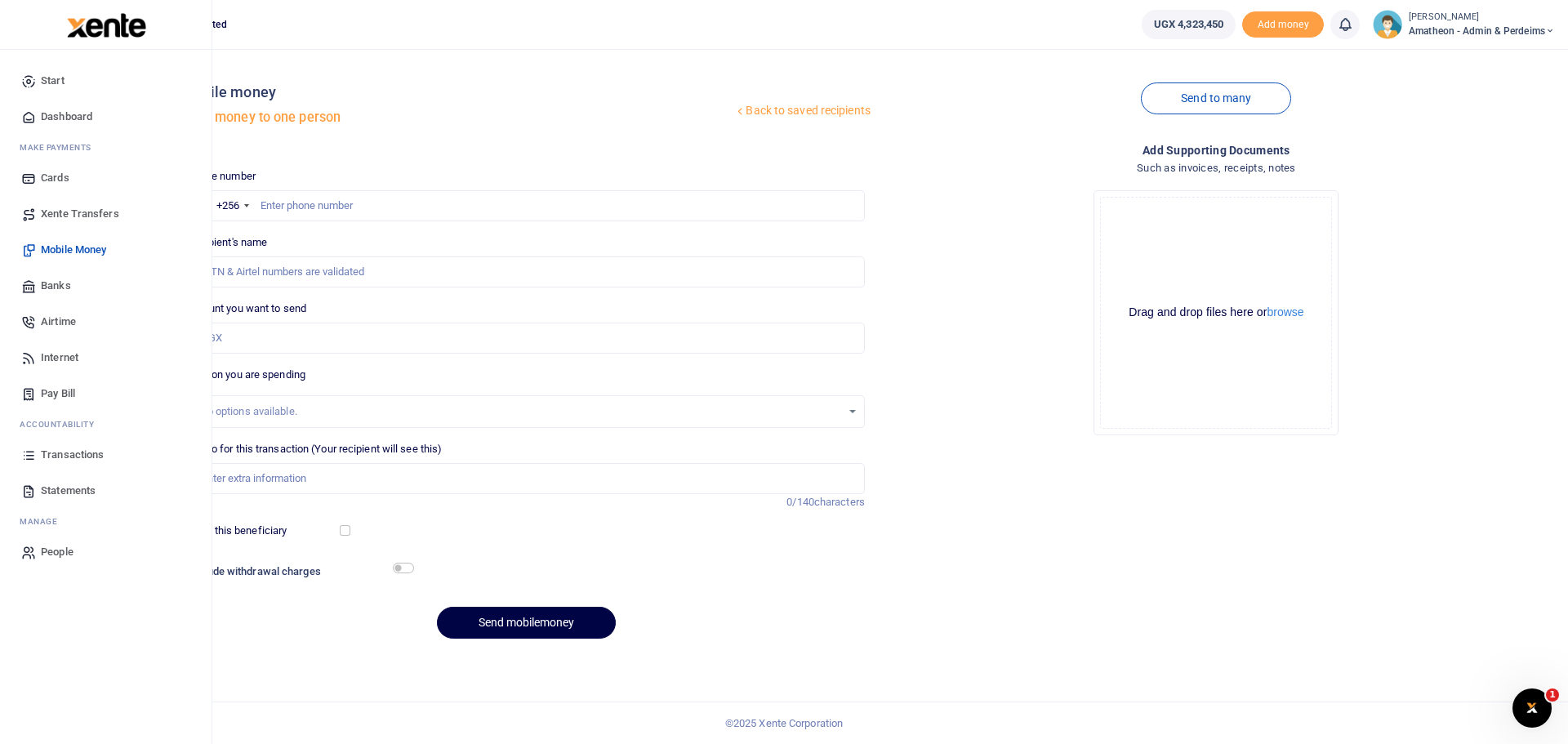
click at [57, 116] on span "Dashboard" at bounding box center [66, 117] width 52 height 16
